Goal: Understand process/instructions: Learn how to perform a task or action

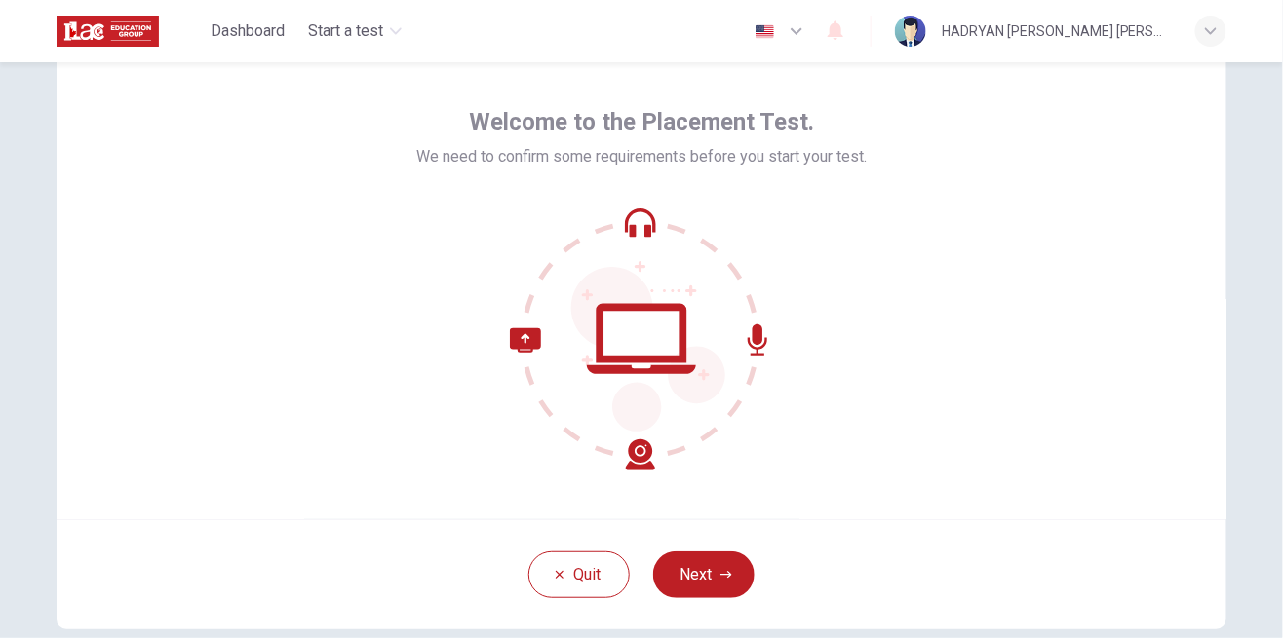
scroll to position [66, 0]
click at [723, 573] on icon "button" at bounding box center [726, 573] width 12 height 7
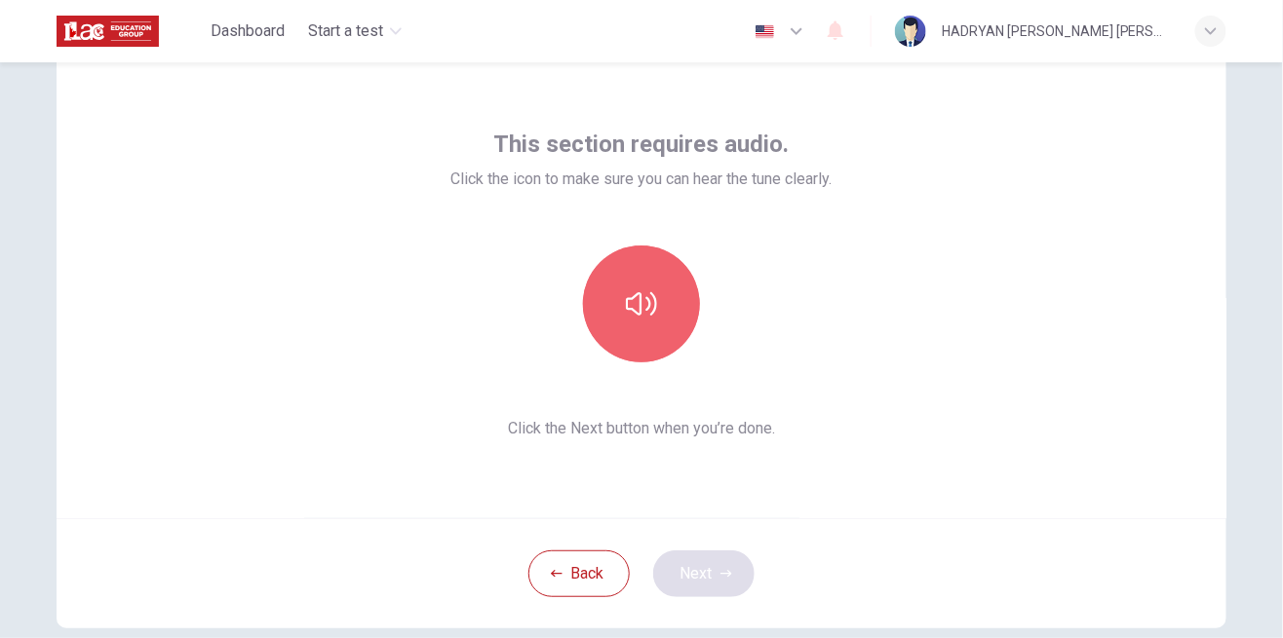
click at [622, 280] on button "button" at bounding box center [641, 304] width 117 height 117
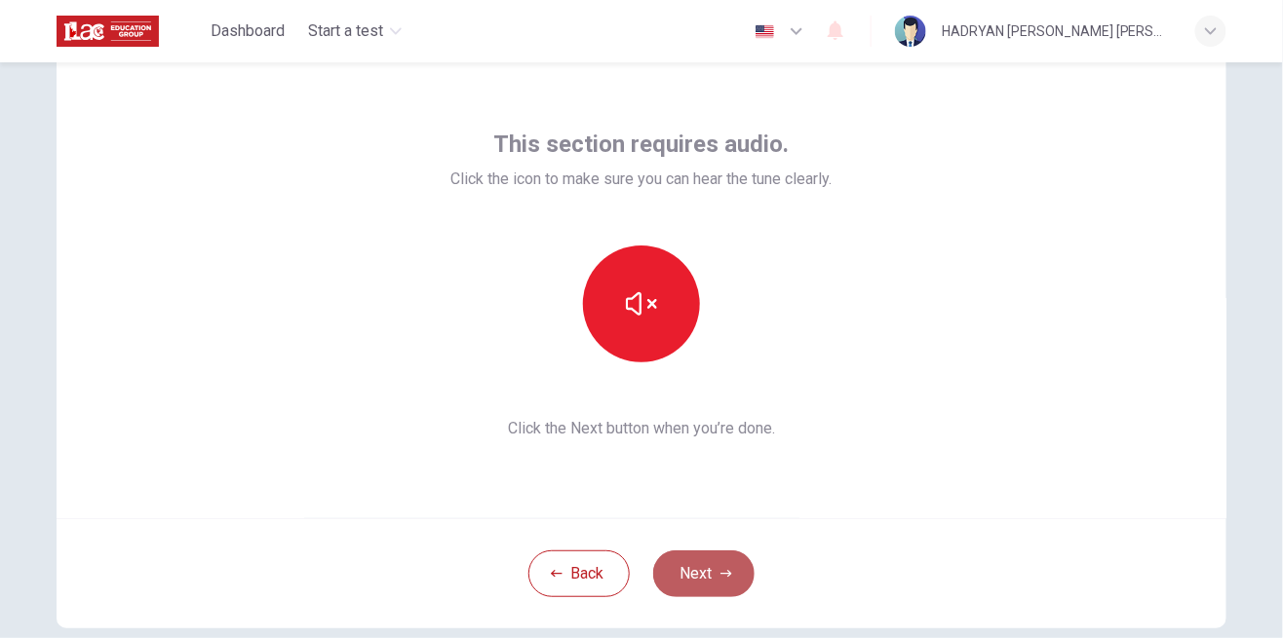
click at [703, 573] on button "Next" at bounding box center [703, 574] width 101 height 47
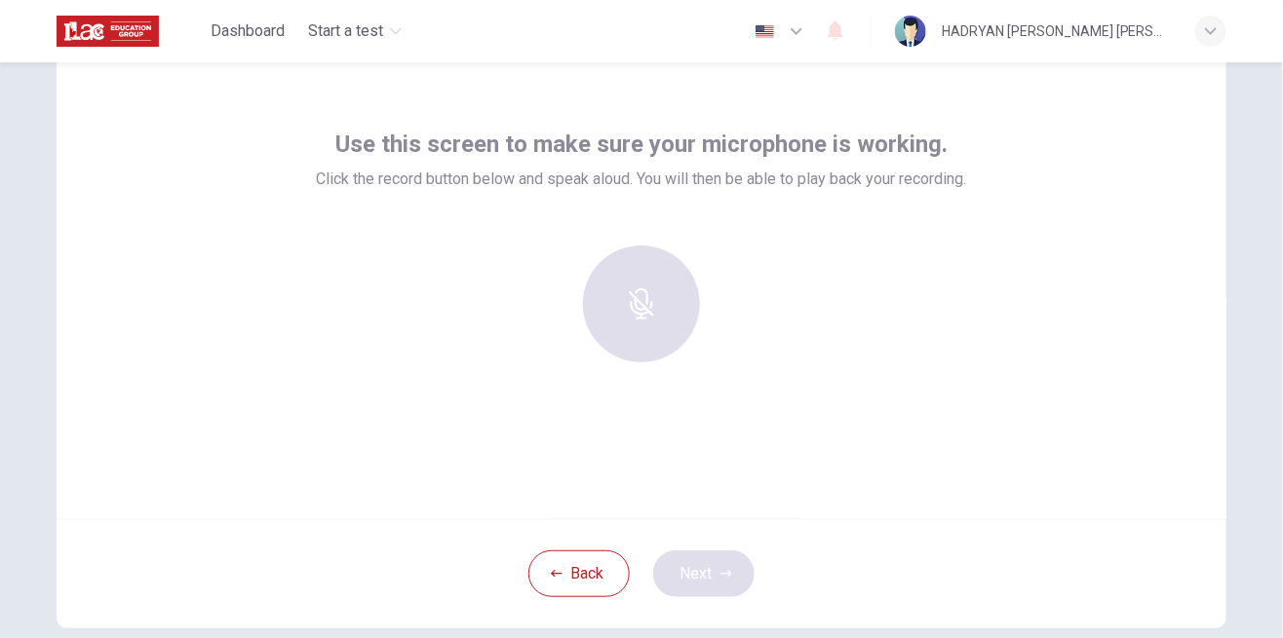
click at [701, 383] on div "Use this screen to make sure your microphone is working. Click the record butto…" at bounding box center [642, 285] width 1170 height 468
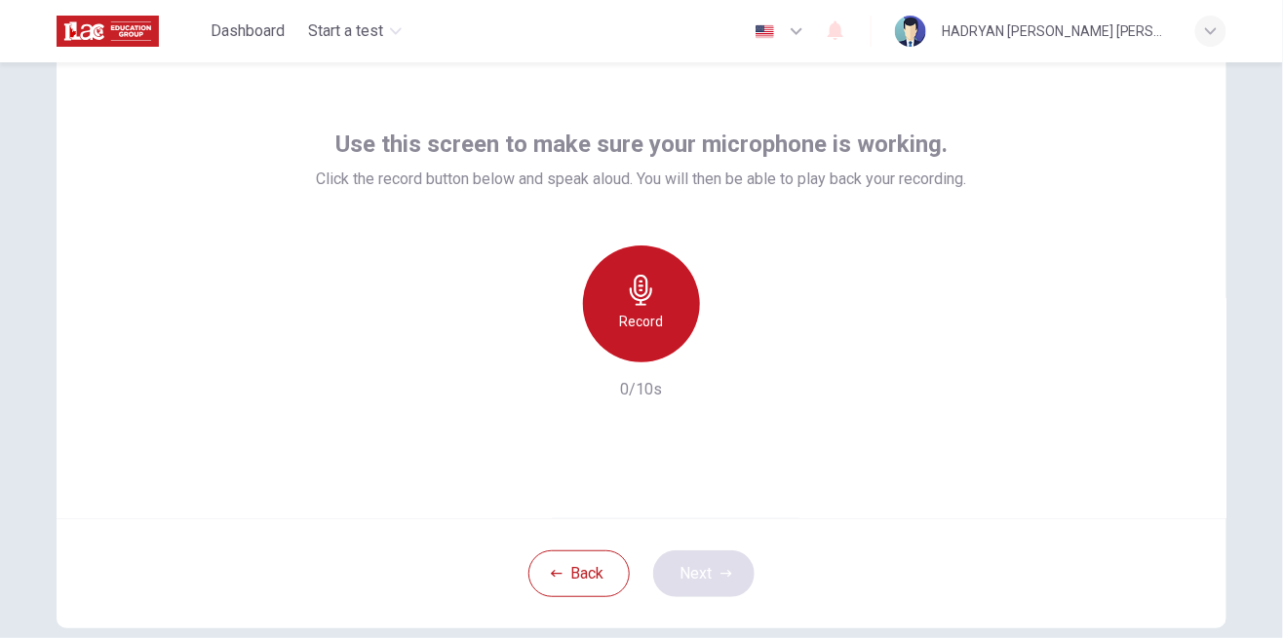
click at [652, 292] on icon "button" at bounding box center [641, 290] width 31 height 31
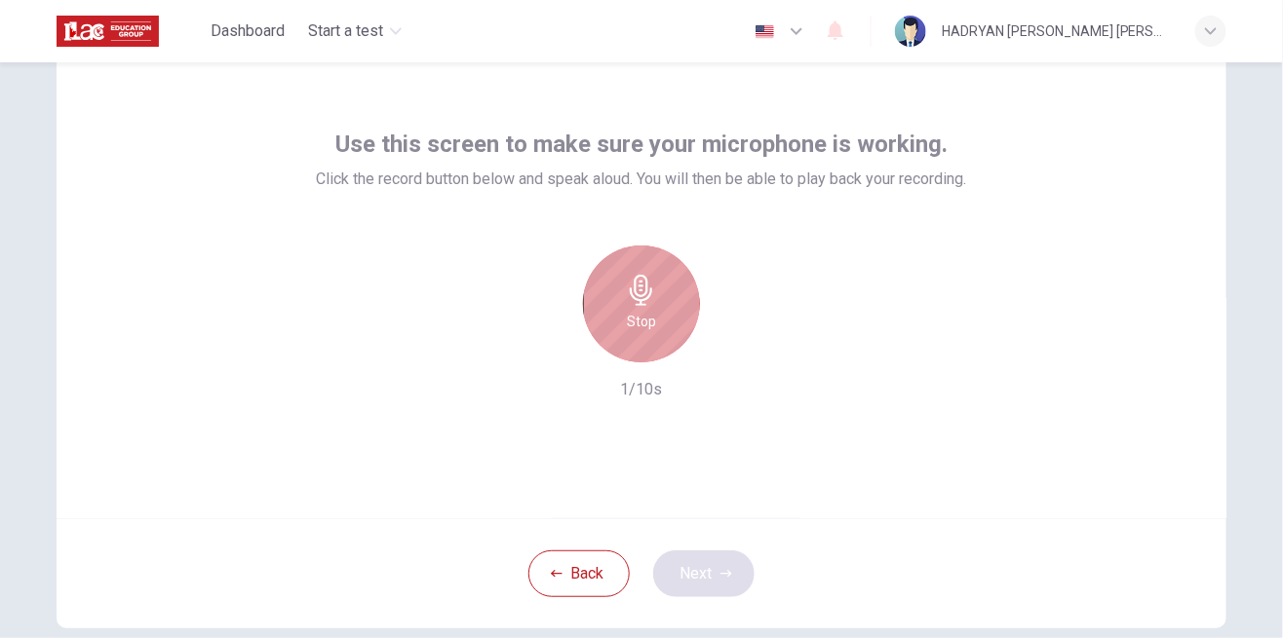
click at [652, 292] on icon "button" at bounding box center [641, 290] width 31 height 31
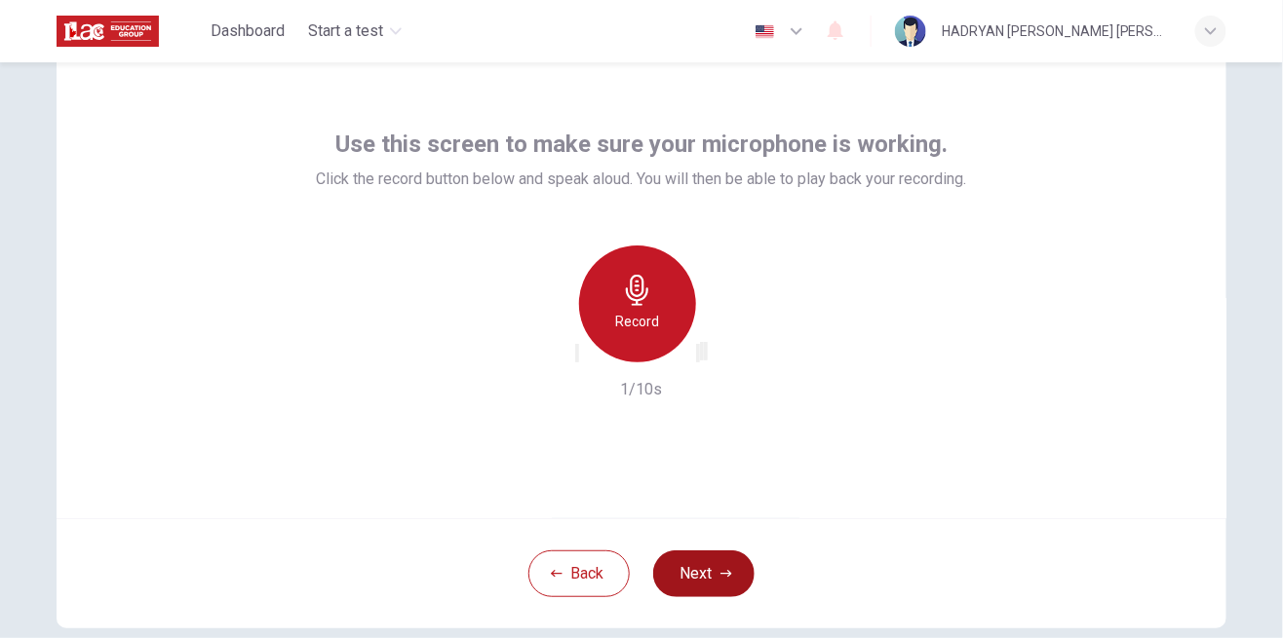
click at [652, 292] on icon "button" at bounding box center [637, 290] width 31 height 31
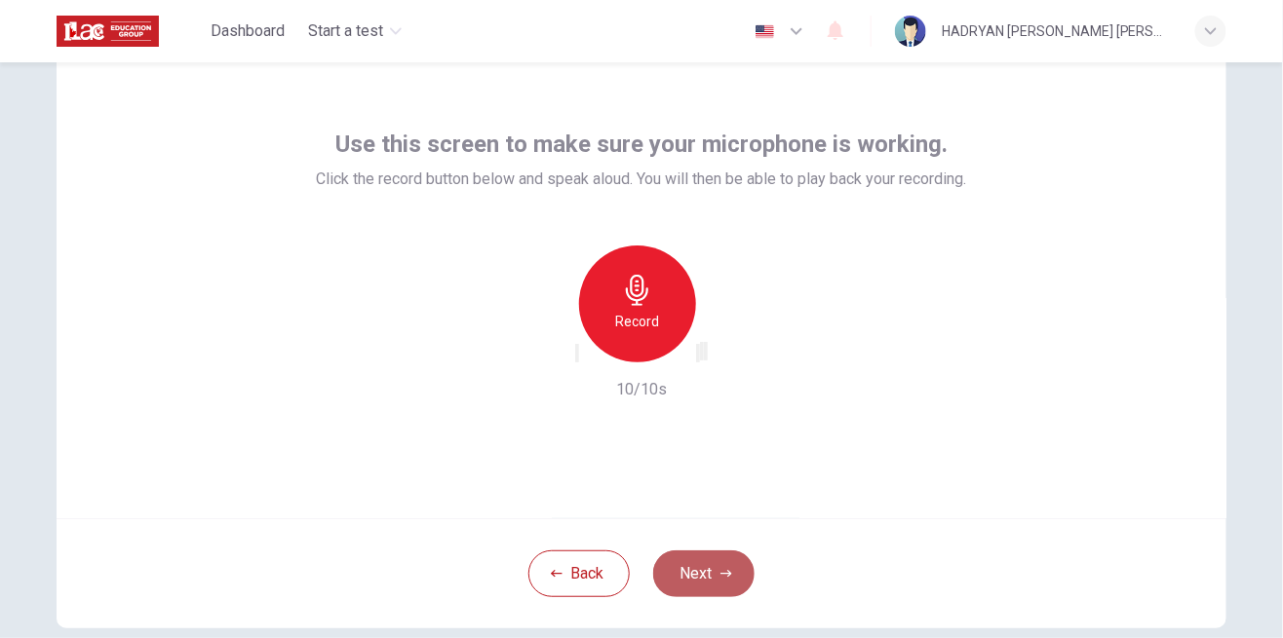
click at [701, 596] on button "Next" at bounding box center [703, 574] width 101 height 47
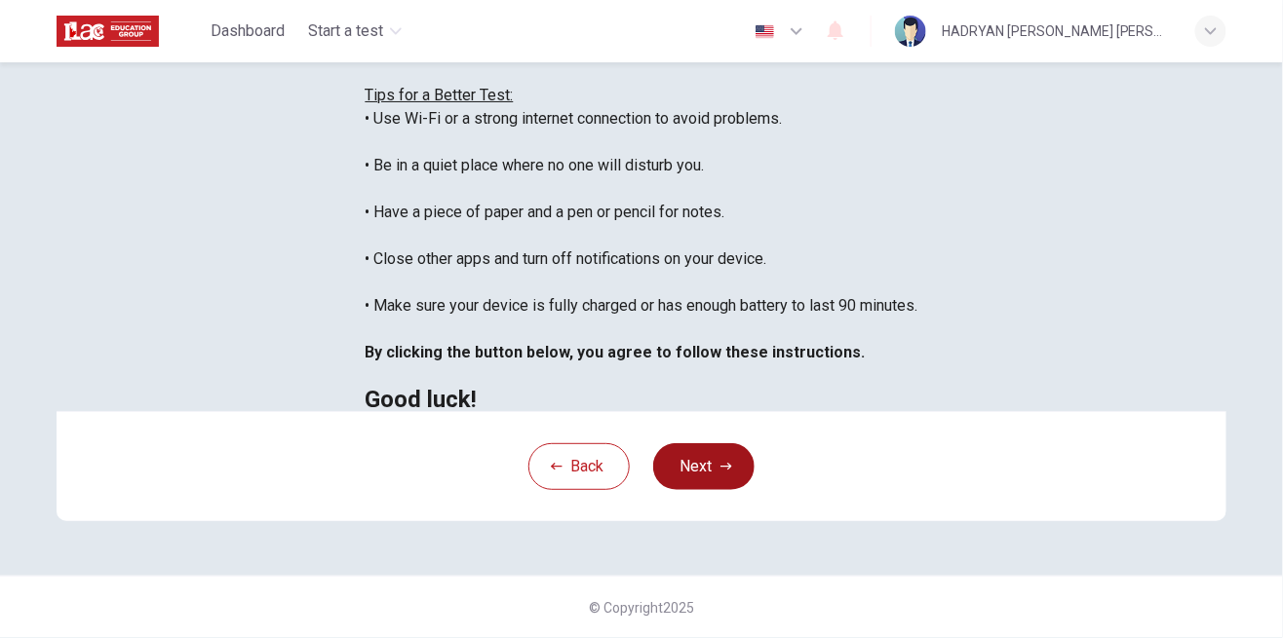
scroll to position [21, 0]
